Goal: Transaction & Acquisition: Subscribe to service/newsletter

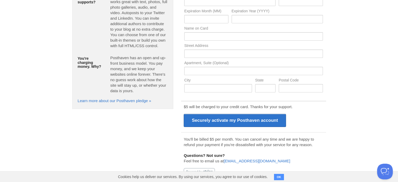
scroll to position [77, 0]
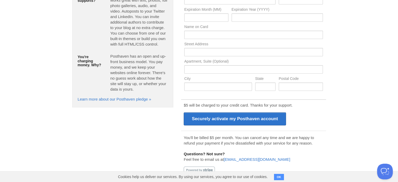
click at [280, 177] on button "OK" at bounding box center [279, 177] width 10 height 6
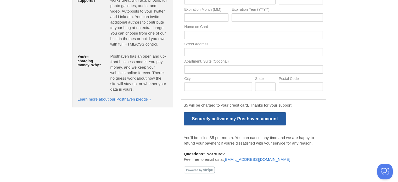
click at [245, 118] on input "Securely activate my Posthaven account" at bounding box center [235, 118] width 102 height 13
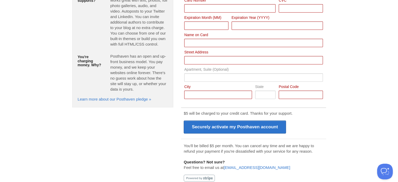
scroll to position [0, 0]
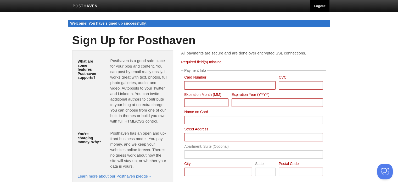
click at [321, 6] on link "Logout" at bounding box center [319, 6] width 19 height 12
